Goal: Information Seeking & Learning: Check status

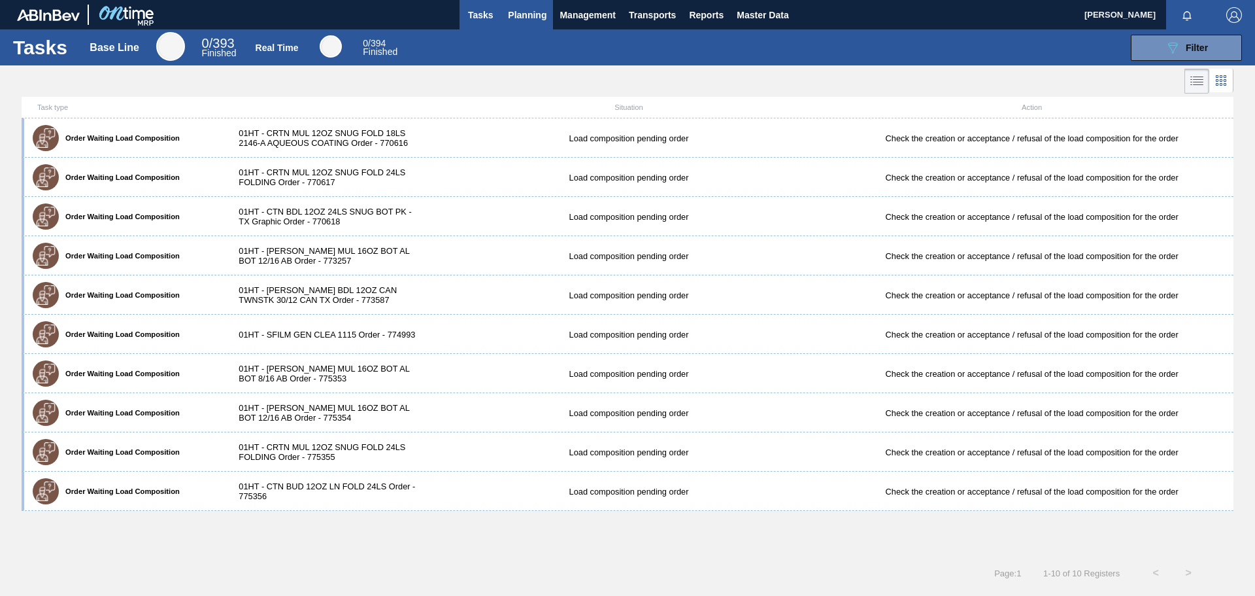
click at [522, 16] on span "Planning" at bounding box center [527, 15] width 39 height 16
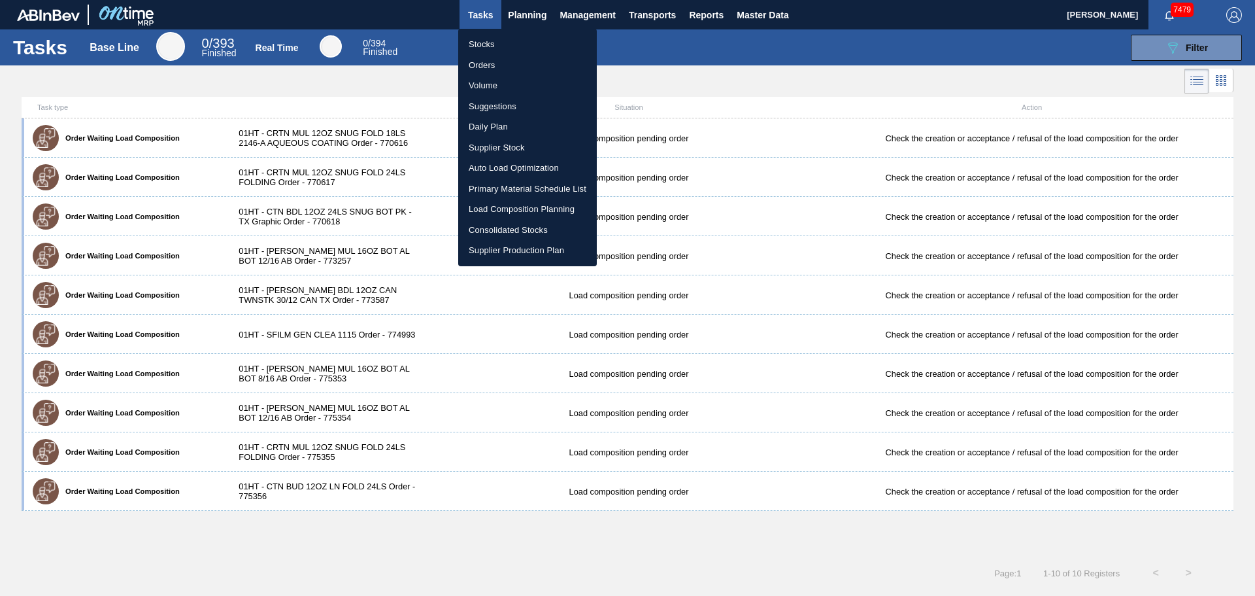
click at [486, 52] on li "Stocks" at bounding box center [527, 44] width 139 height 21
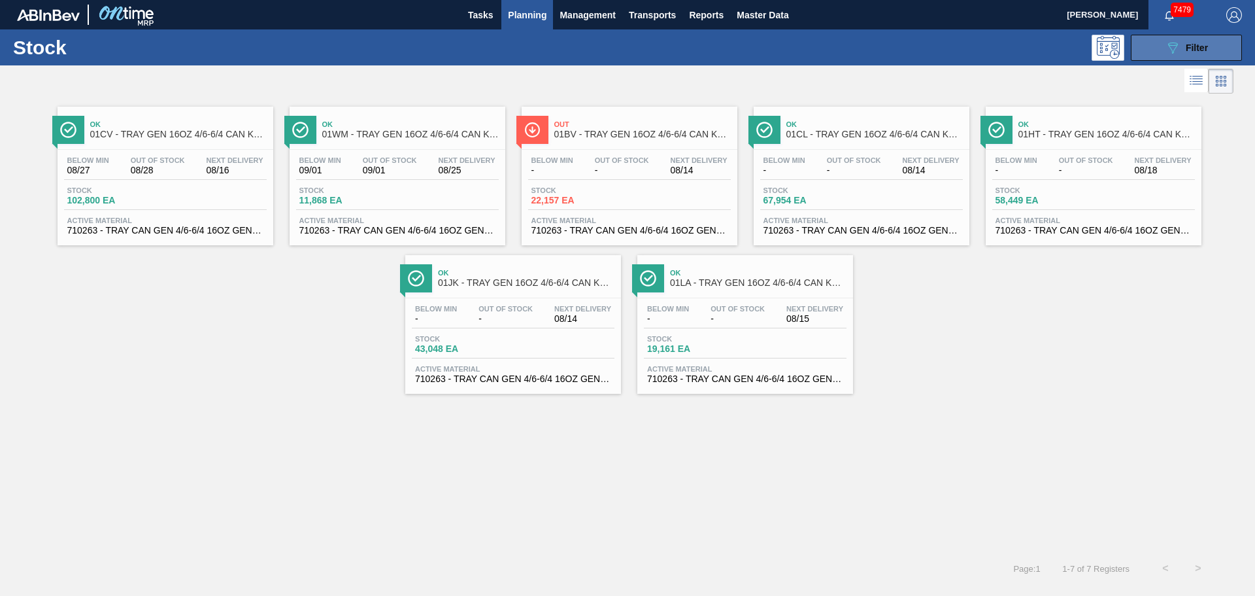
click at [1144, 50] on button "089F7B8B-B2A5-4AFE-B5C0-19BA573D28AC Filter" at bounding box center [1186, 48] width 111 height 26
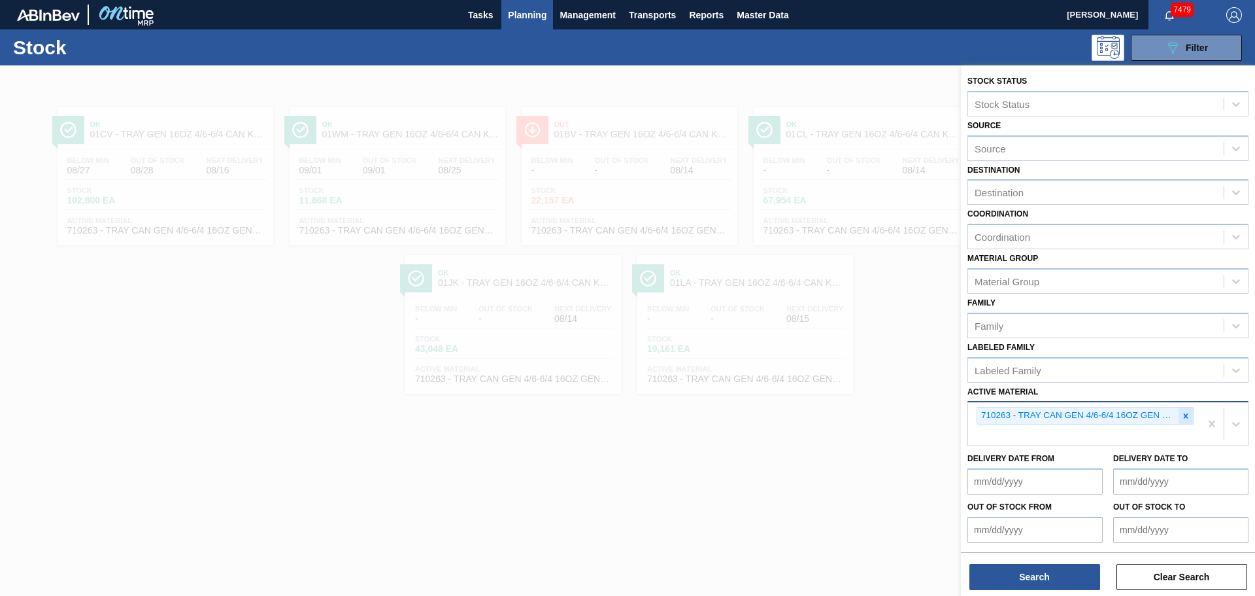
click at [1183, 413] on icon at bounding box center [1185, 415] width 9 height 9
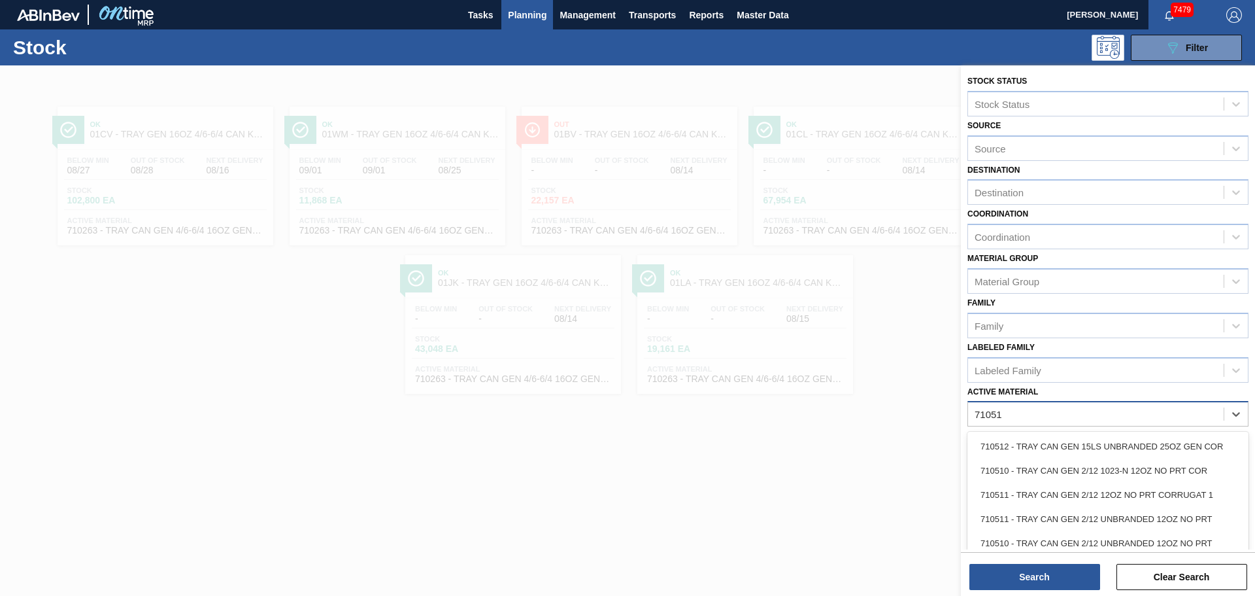
type Material "710512"
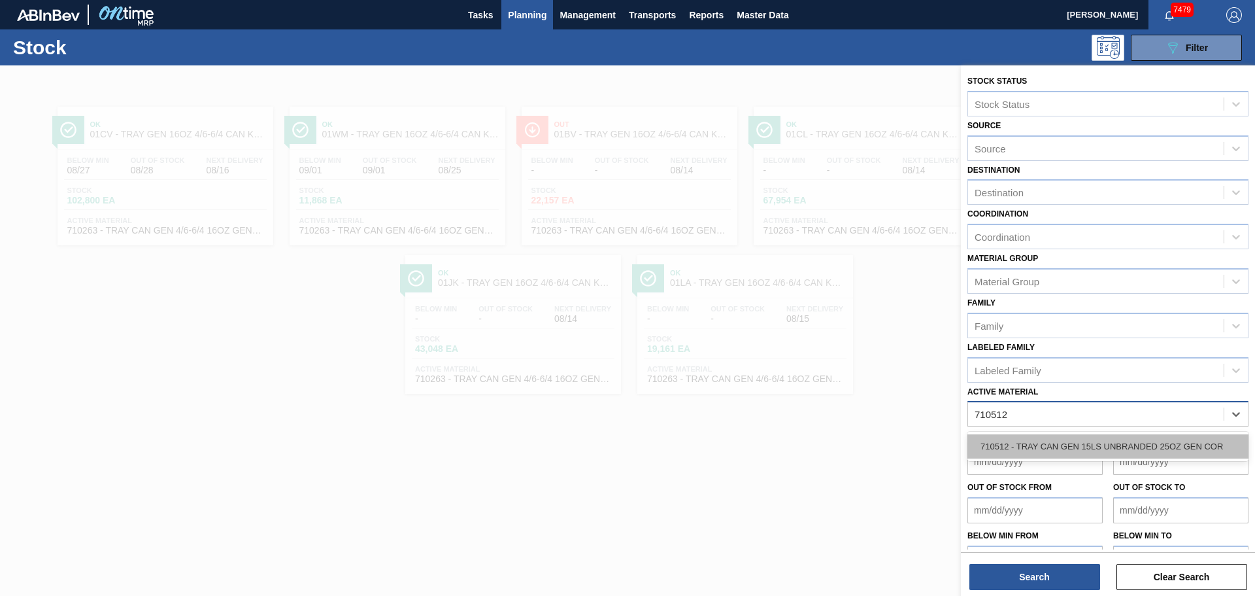
click at [1121, 450] on div "710512 - TRAY CAN GEN 15LS UNBRANDED 25OZ GEN COR" at bounding box center [1108, 446] width 281 height 24
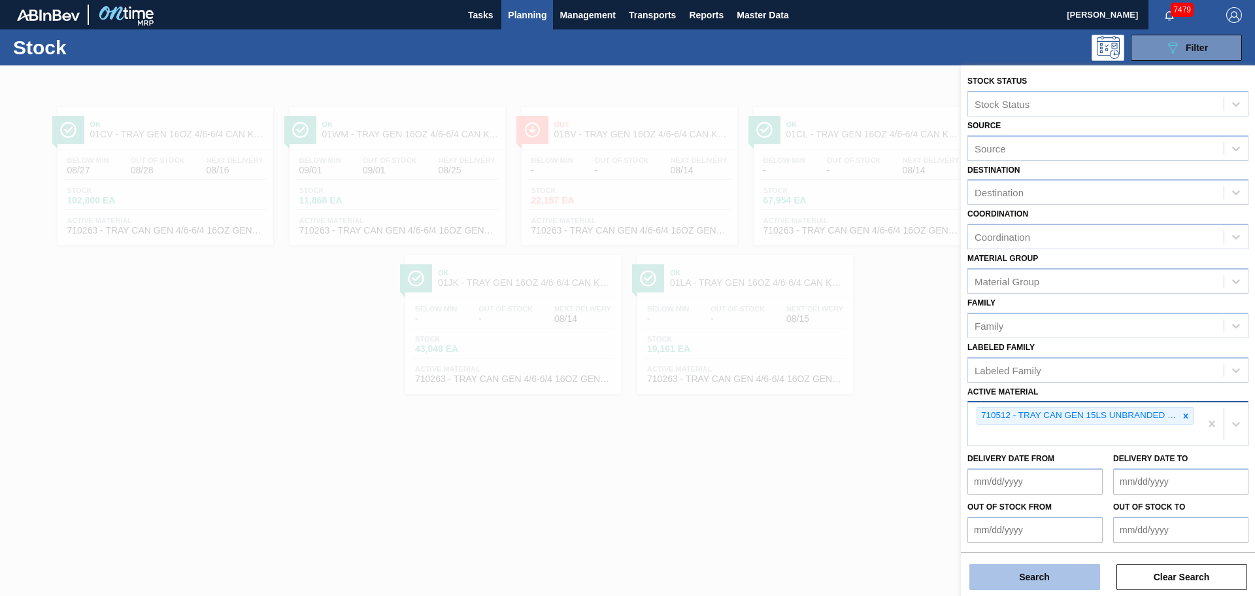
click at [1013, 588] on button "Search" at bounding box center [1035, 577] width 131 height 26
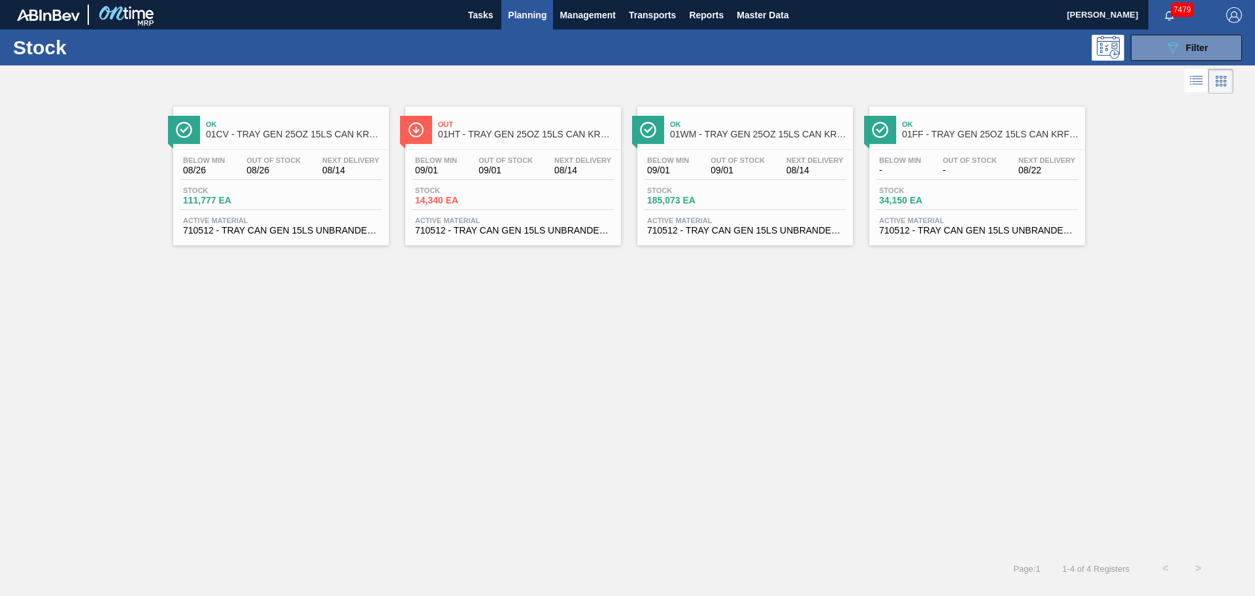
click at [493, 143] on div "Out 01HT - TRAY GEN 25OZ 15LS CAN KRFT 1590-J" at bounding box center [526, 129] width 177 height 29
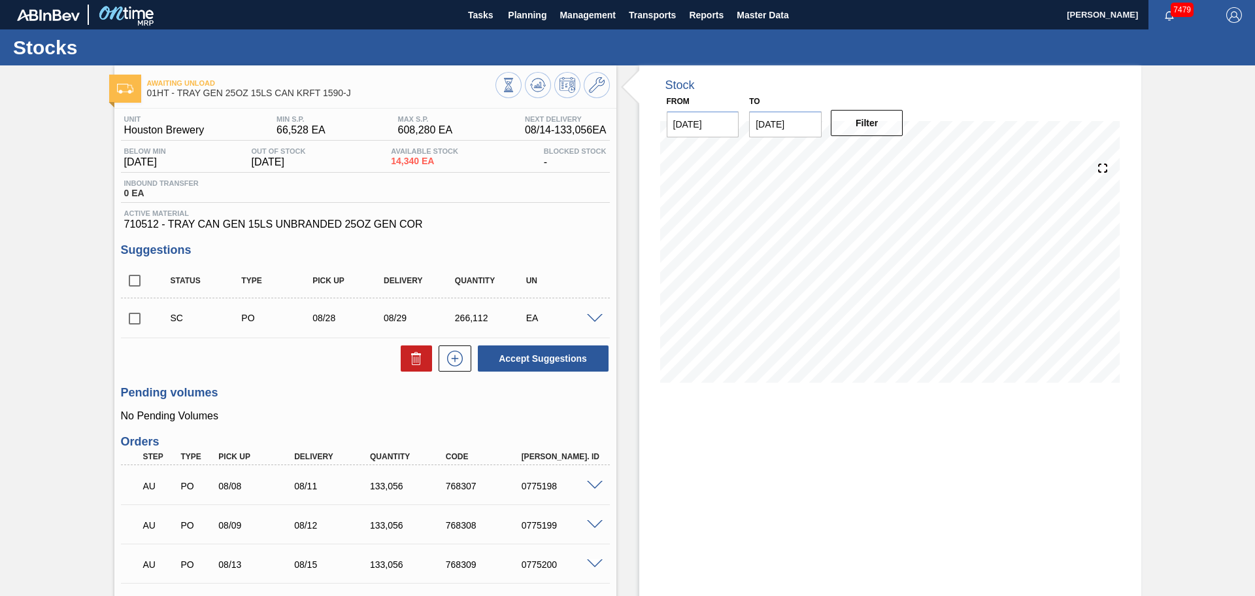
click at [959, 469] on div "Stock From 08/14/2025 to 08/28/2025 Filter" at bounding box center [890, 475] width 502 height 821
click at [753, 60] on div "Stocks" at bounding box center [627, 47] width 1255 height 36
drag, startPoint x: 772, startPoint y: 429, endPoint x: 826, endPoint y: 405, distance: 60.0
click at [772, 429] on div "Stock From 08/14/2025 to 08/28/2025 Filter 08/22 Stock Projection 396,899 SAP P…" at bounding box center [890, 475] width 502 height 821
